Goal: Task Accomplishment & Management: Manage account settings

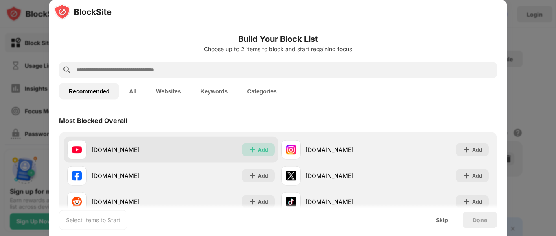
click at [258, 150] on div "Add" at bounding box center [263, 150] width 10 height 8
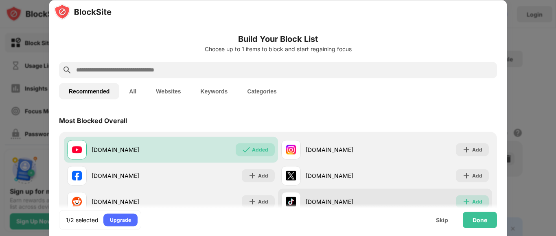
click at [475, 199] on div "Add" at bounding box center [477, 202] width 10 height 8
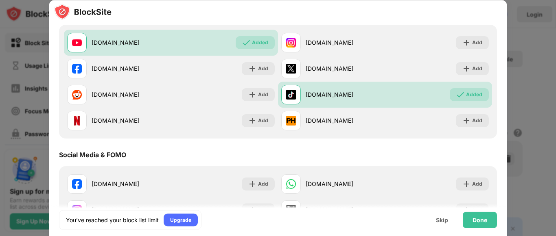
scroll to position [88, 0]
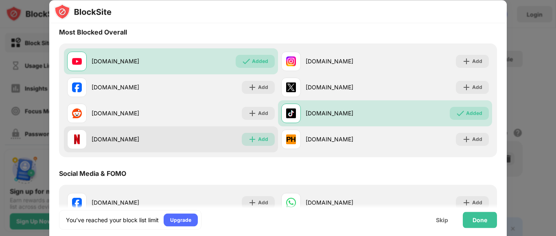
click at [246, 135] on div "Add" at bounding box center [258, 139] width 33 height 13
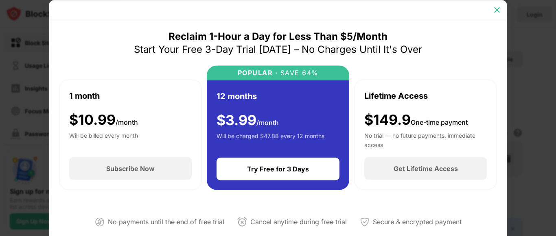
click at [496, 11] on img at bounding box center [497, 10] width 8 height 8
